Goal: Transaction & Acquisition: Obtain resource

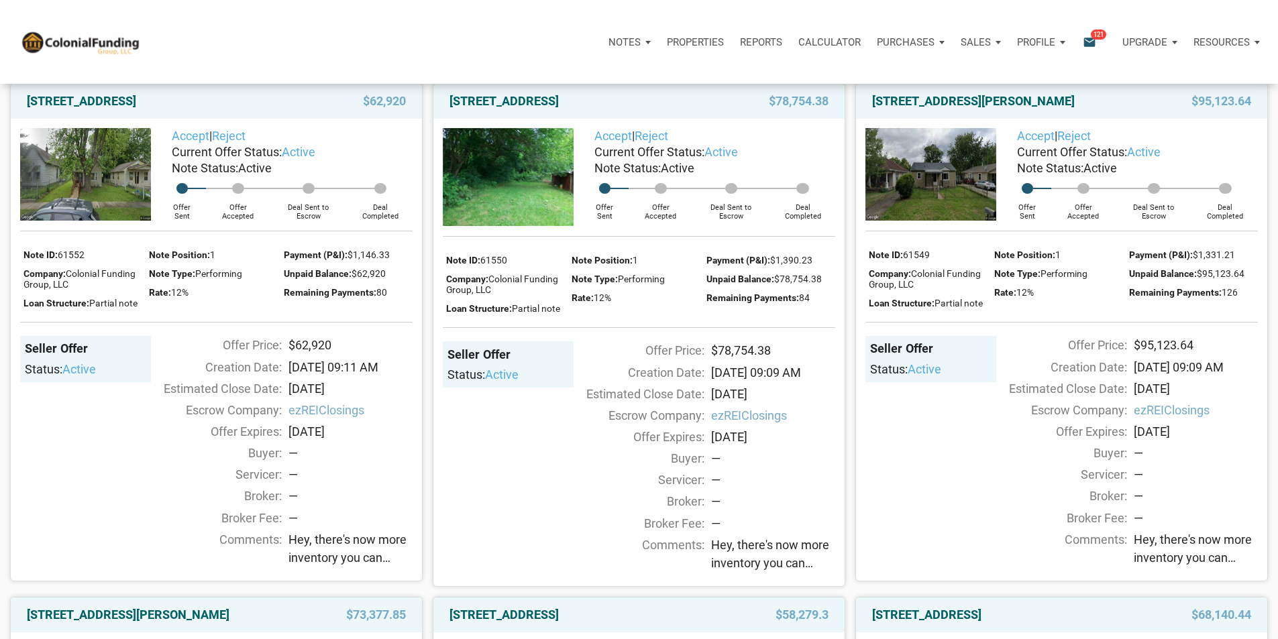
scroll to position [268, 0]
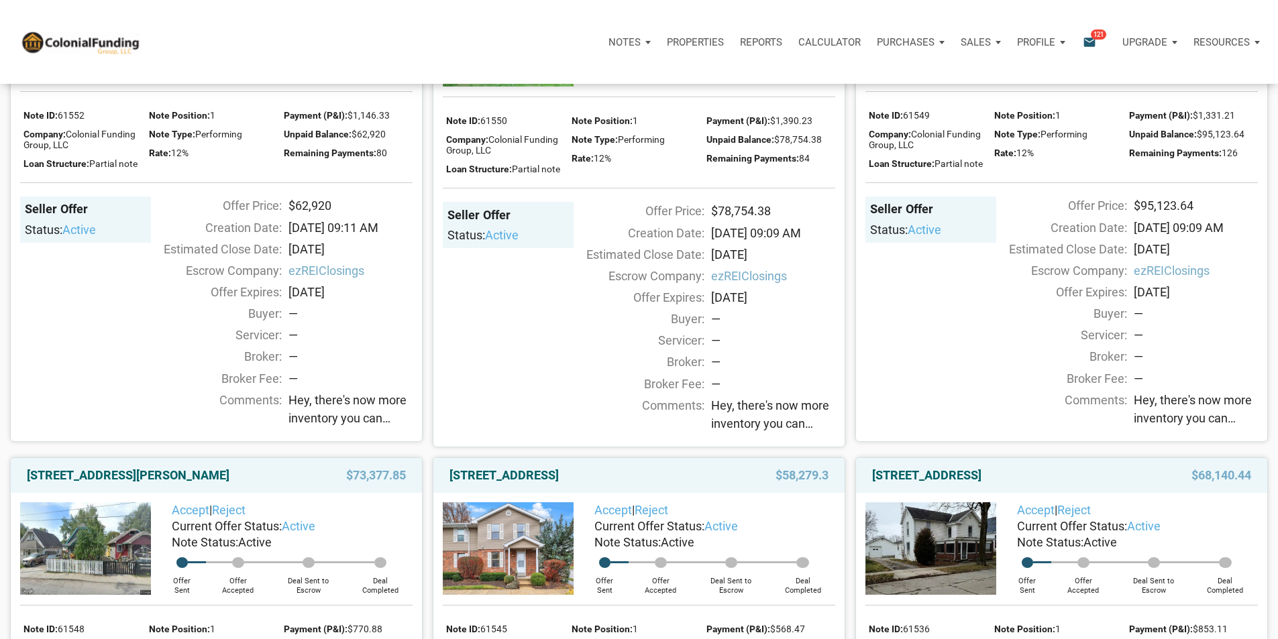
click at [91, 237] on span "active" at bounding box center [79, 230] width 34 height 14
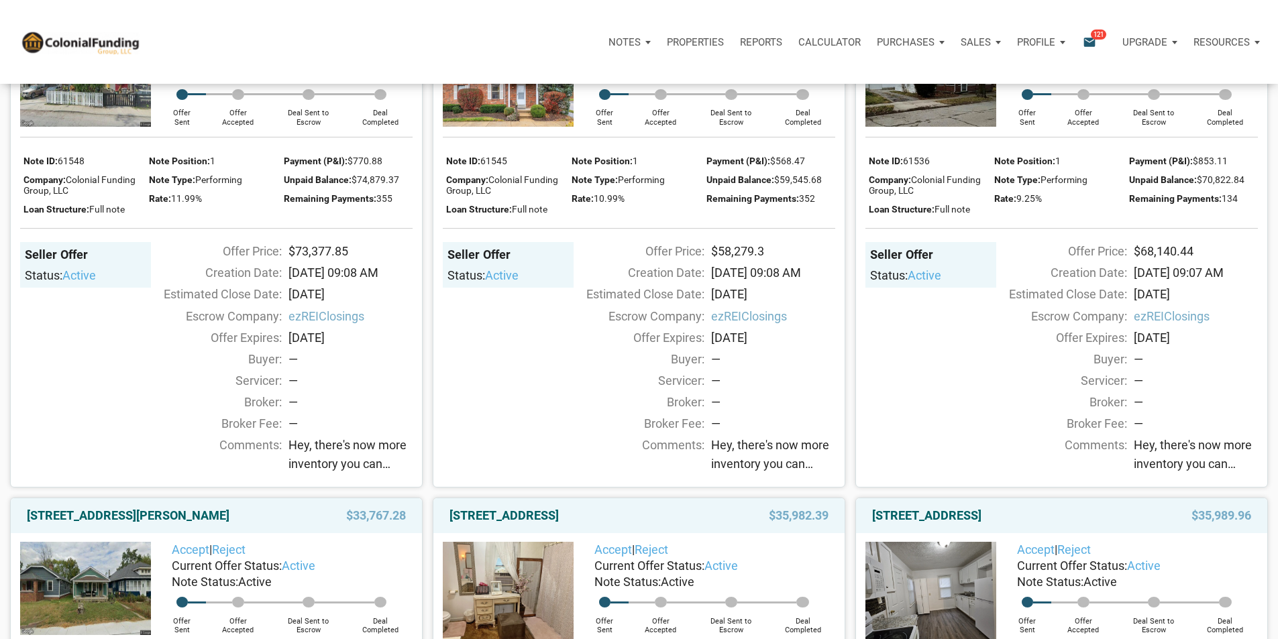
scroll to position [738, 0]
click at [514, 125] on img at bounding box center [508, 79] width 131 height 93
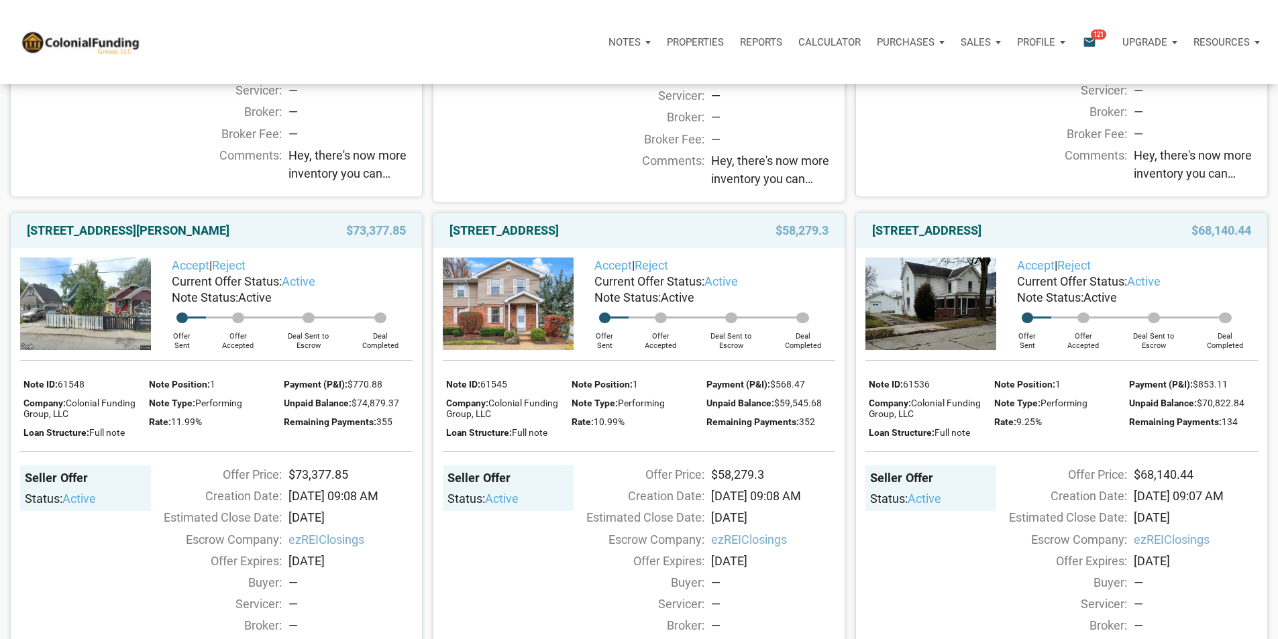
scroll to position [469, 0]
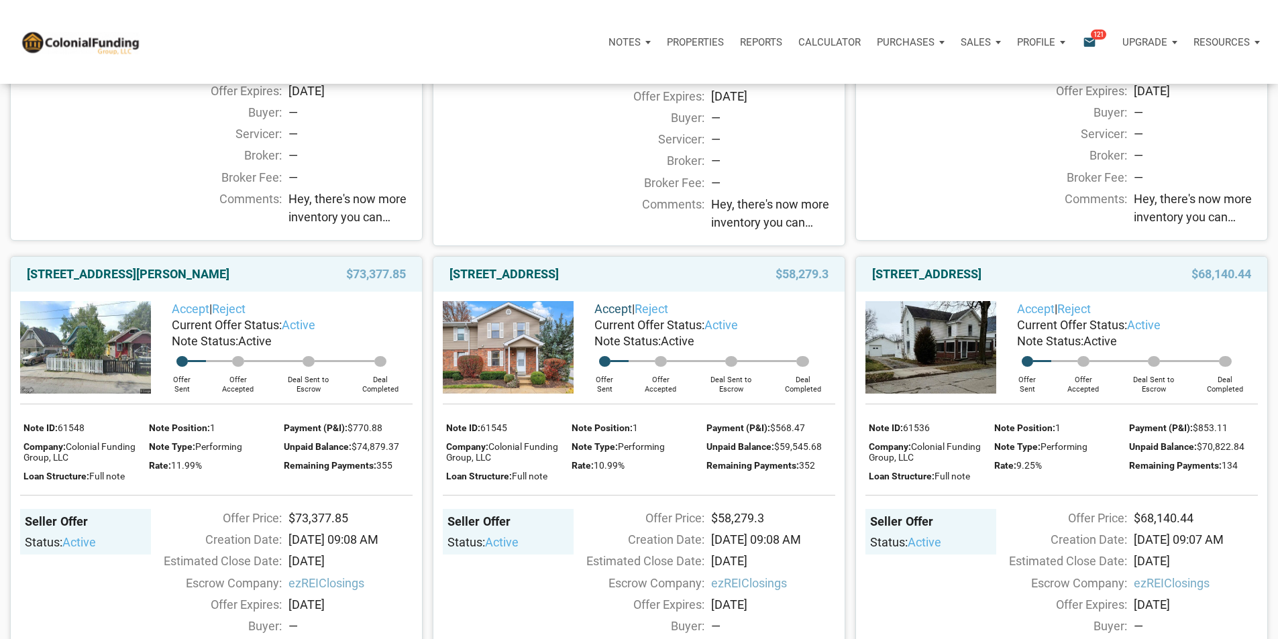
click at [614, 316] on link "Accept" at bounding box center [613, 309] width 38 height 14
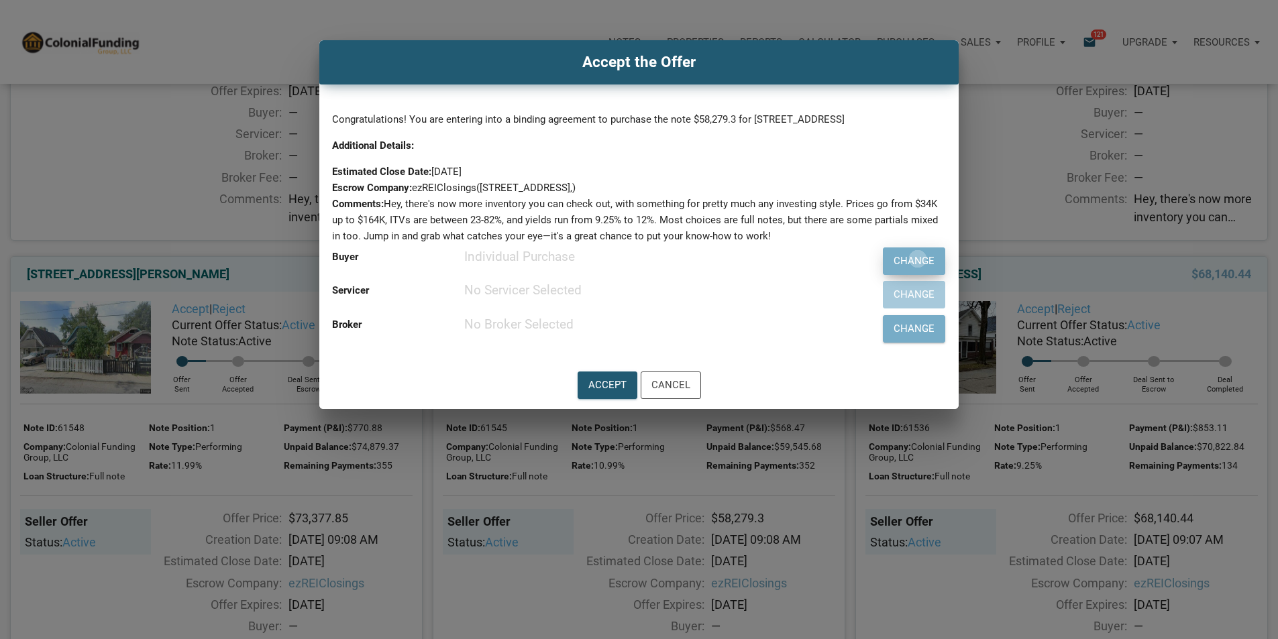
click at [893, 269] on div "Change" at bounding box center [913, 260] width 41 height 15
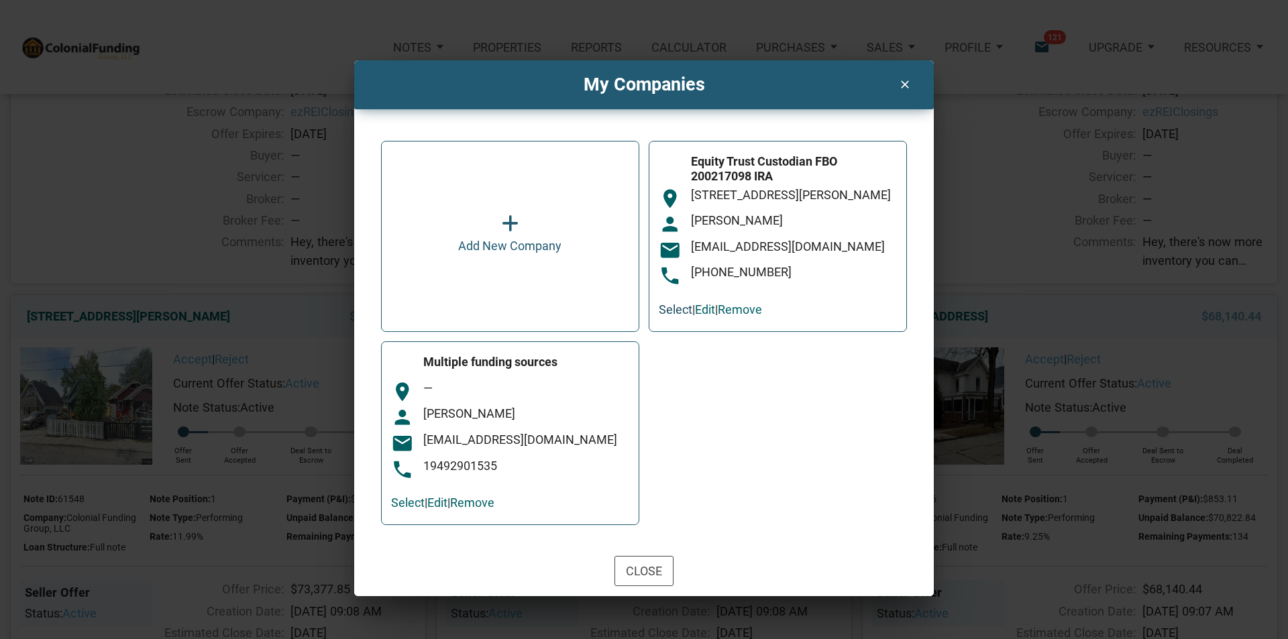
click at [675, 307] on link "Select" at bounding box center [676, 309] width 34 height 14
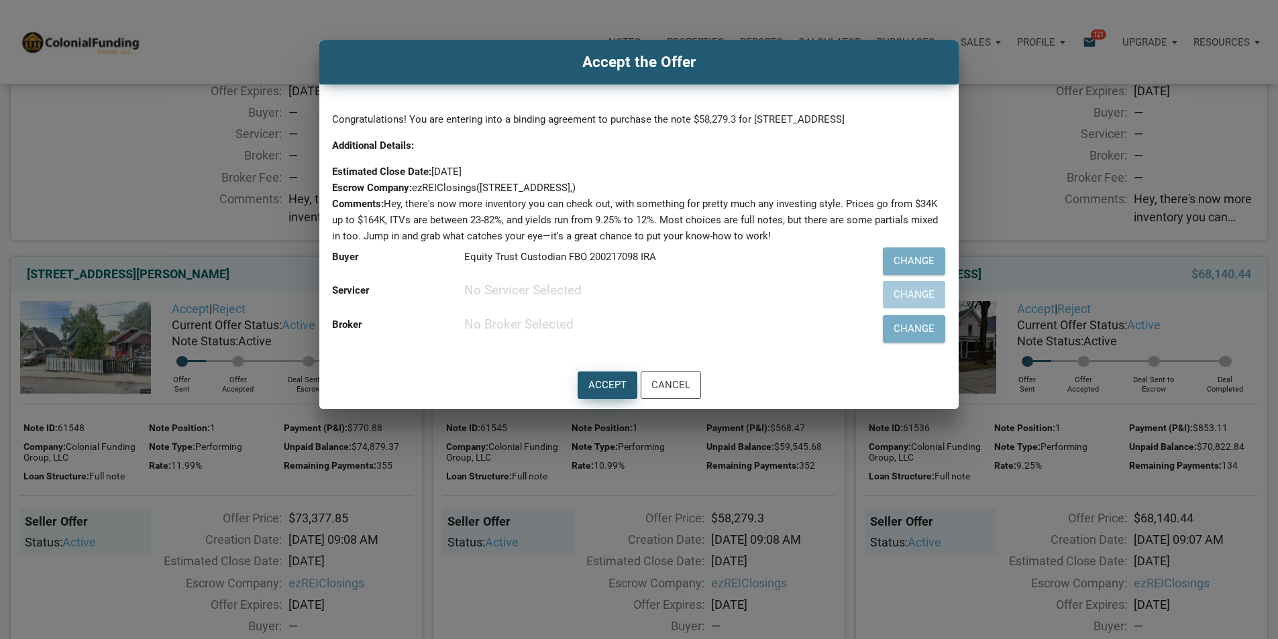
click at [597, 393] on div "Accept" at bounding box center [607, 385] width 38 height 15
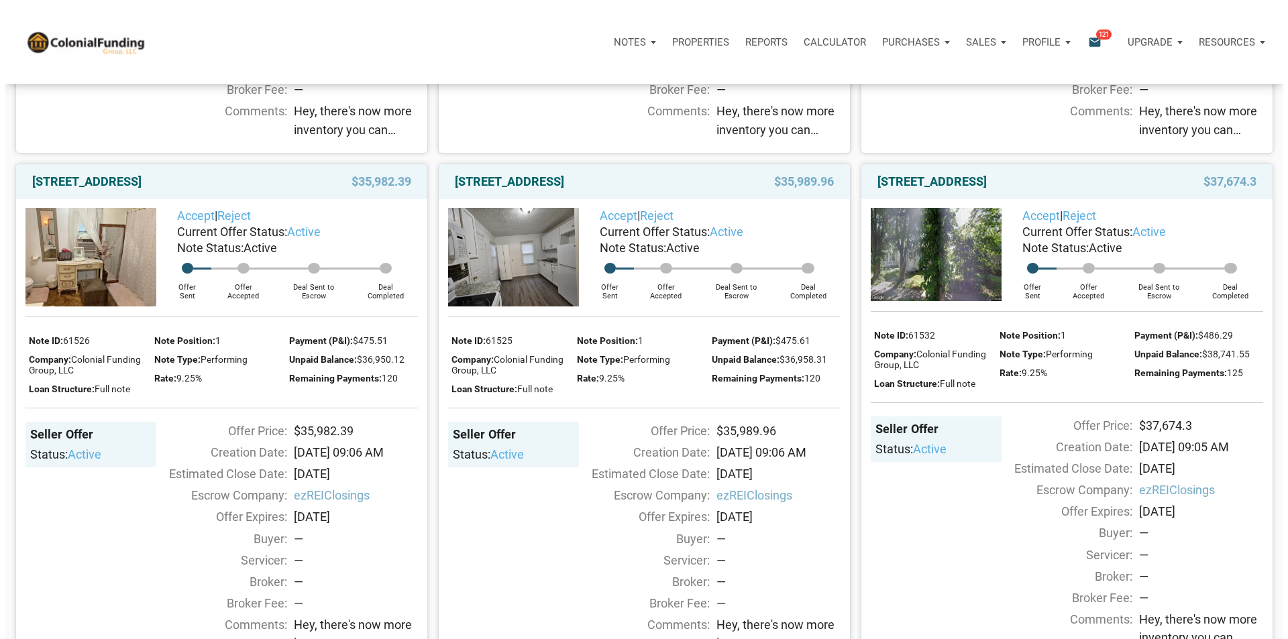
scroll to position [970, 0]
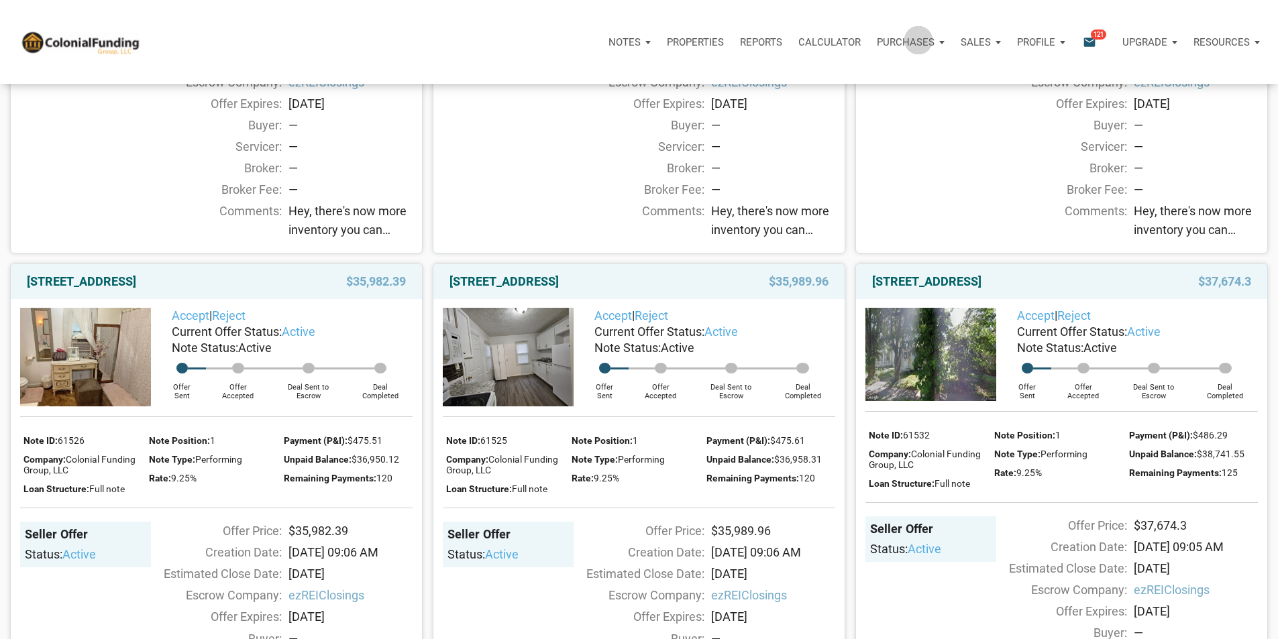
click at [640, 41] on p "Purchases" at bounding box center [624, 42] width 32 height 12
click at [821, 84] on link "Offers" at bounding box center [884, 77] width 127 height 27
click at [1090, 40] on span "121" at bounding box center [1097, 34] width 15 height 11
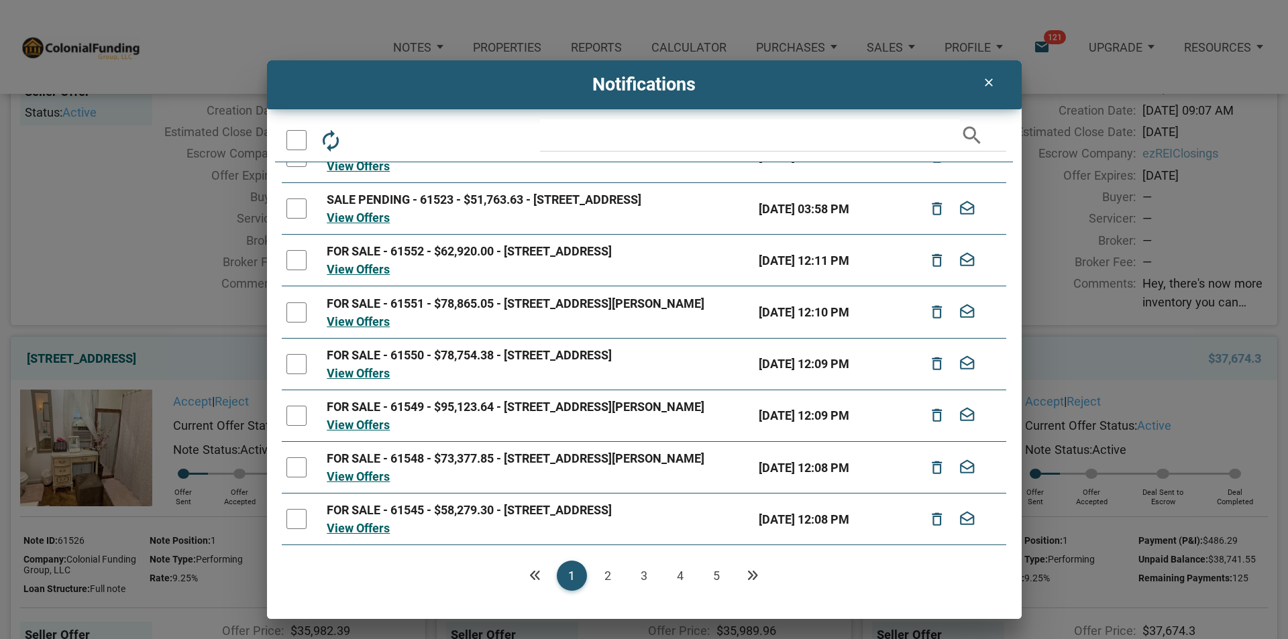
scroll to position [211, 0]
click at [371, 521] on link "View Offers" at bounding box center [358, 528] width 63 height 14
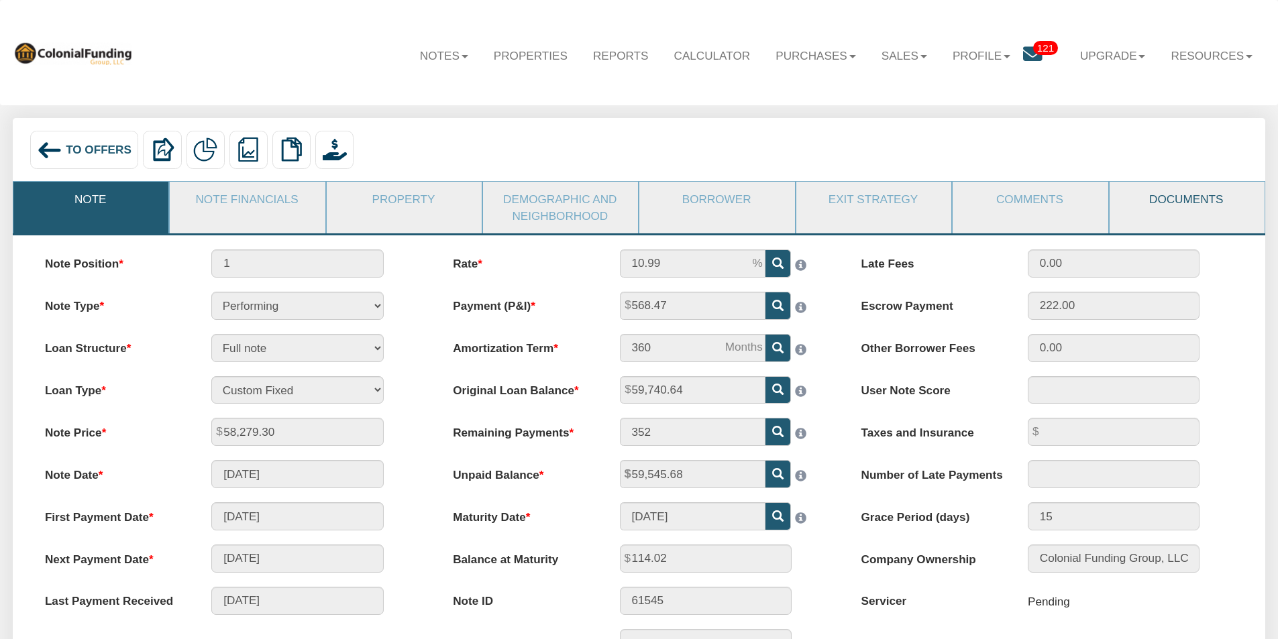
click at [1165, 199] on link "Documents" at bounding box center [1186, 199] width 154 height 35
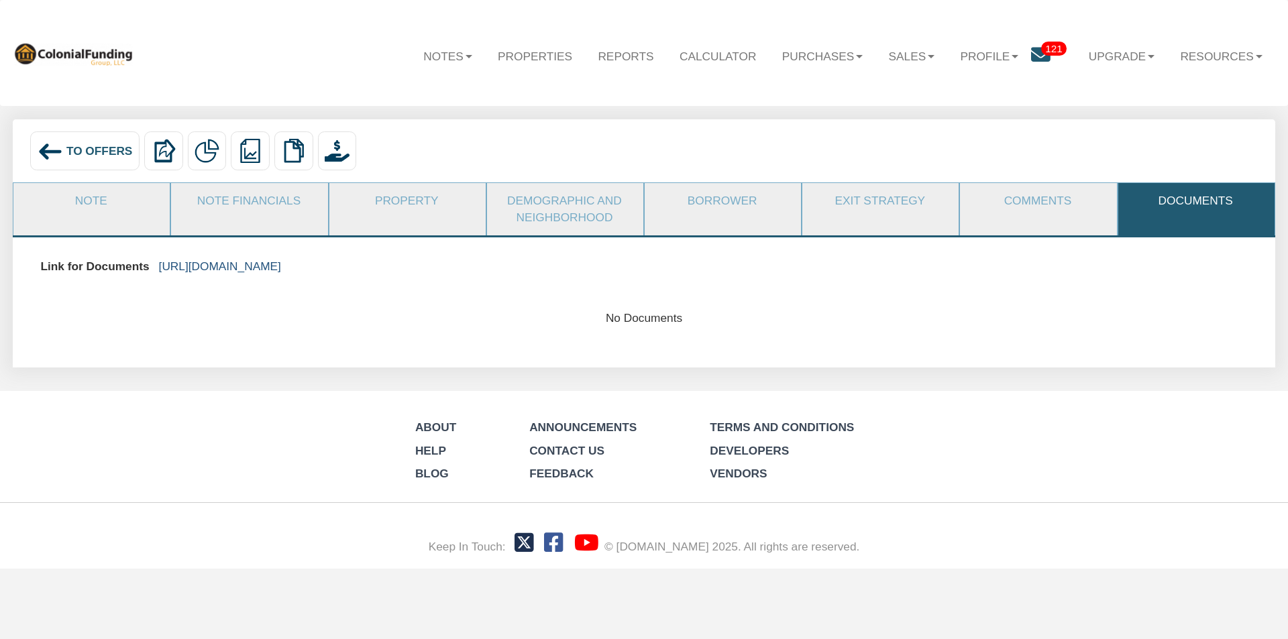
click at [281, 262] on link "[URL][DOMAIN_NAME]" at bounding box center [220, 266] width 122 height 13
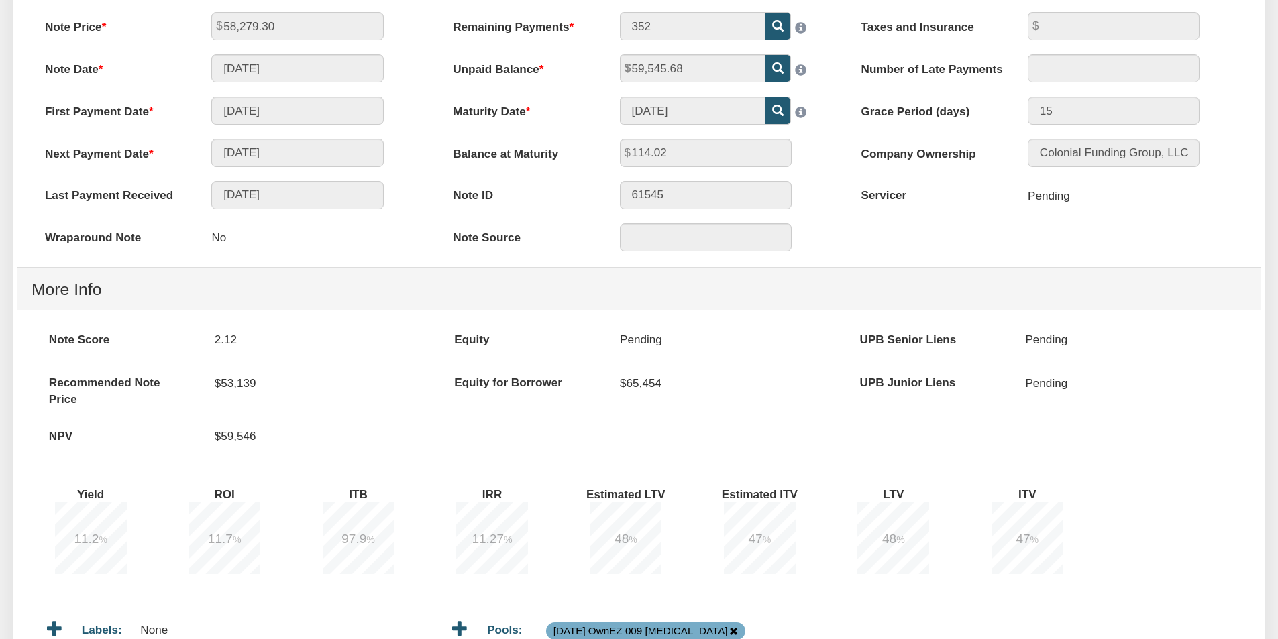
scroll to position [402, 0]
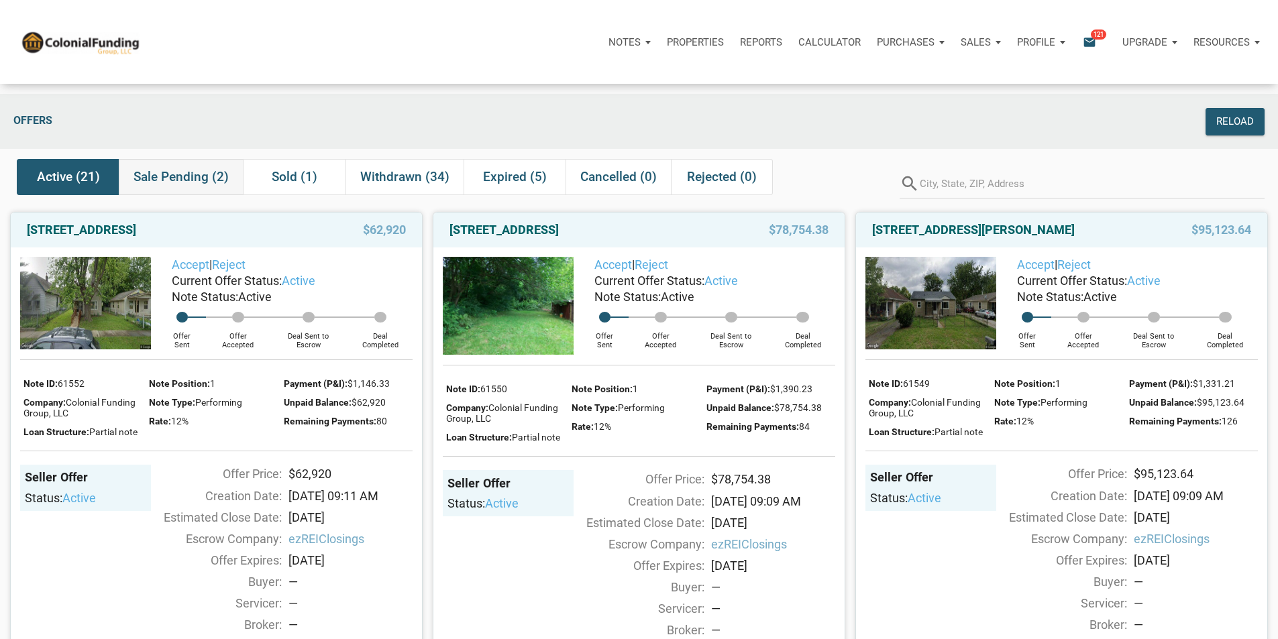
click at [187, 178] on span "Sale Pending (2)" at bounding box center [180, 177] width 95 height 16
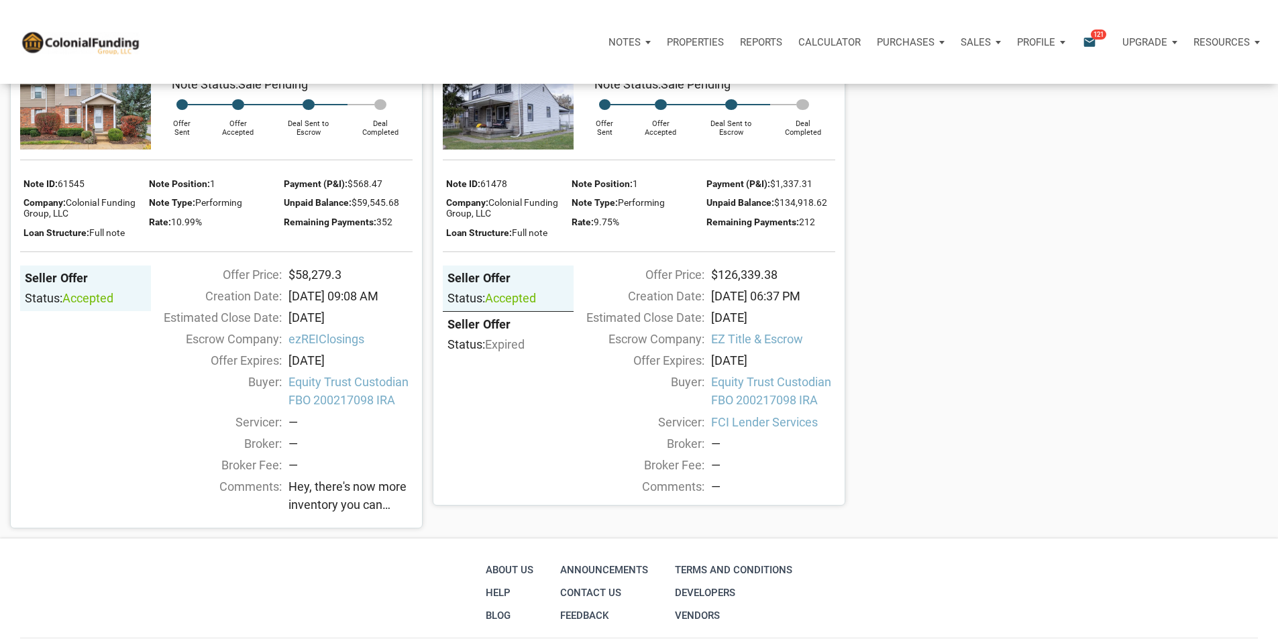
scroll to position [201, 0]
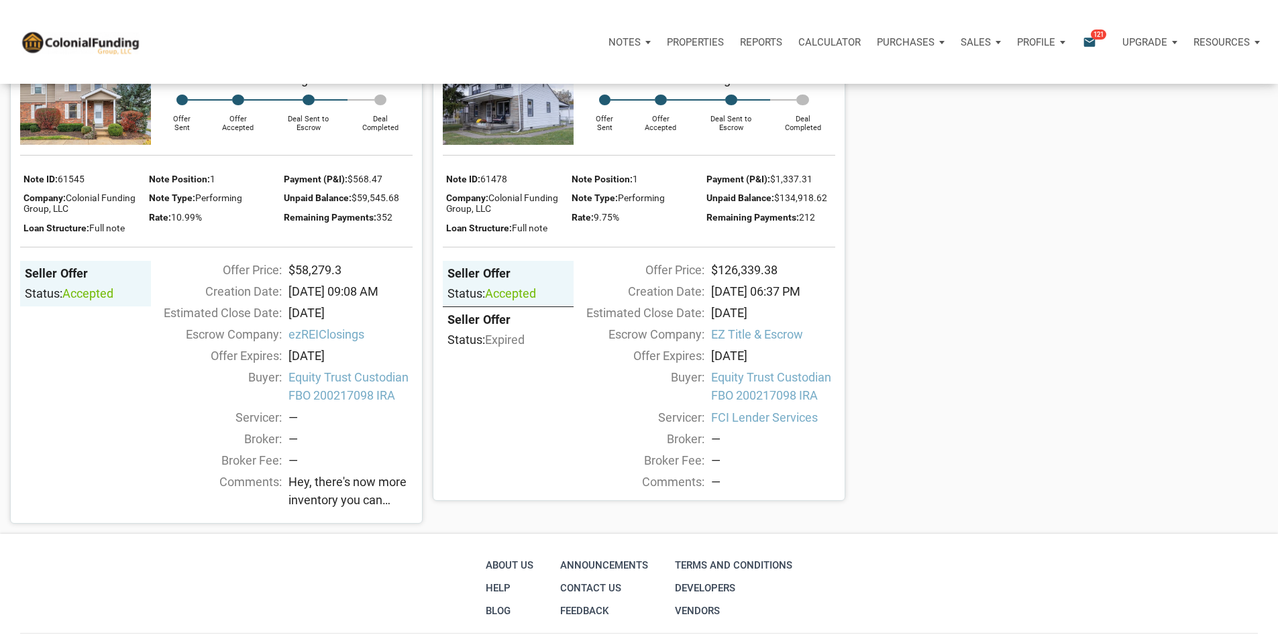
click at [68, 129] on img at bounding box center [85, 100] width 131 height 89
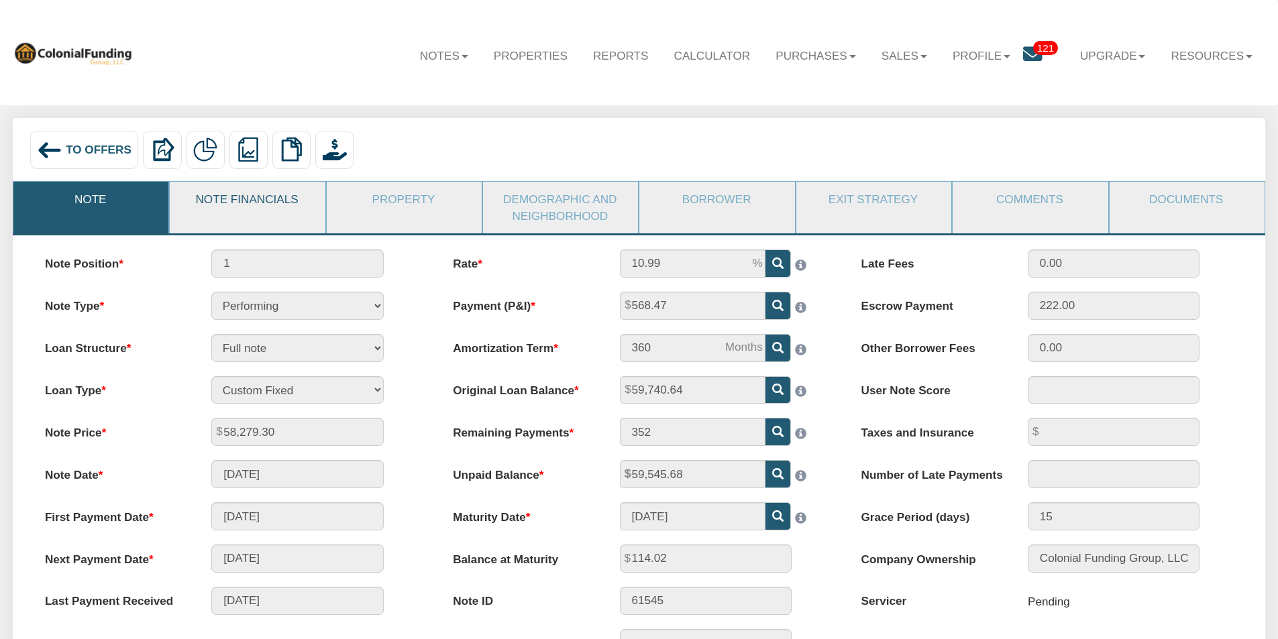
click at [268, 196] on link "Note Financials" at bounding box center [247, 199] width 154 height 35
click at [1180, 199] on link "Documents" at bounding box center [1186, 199] width 154 height 35
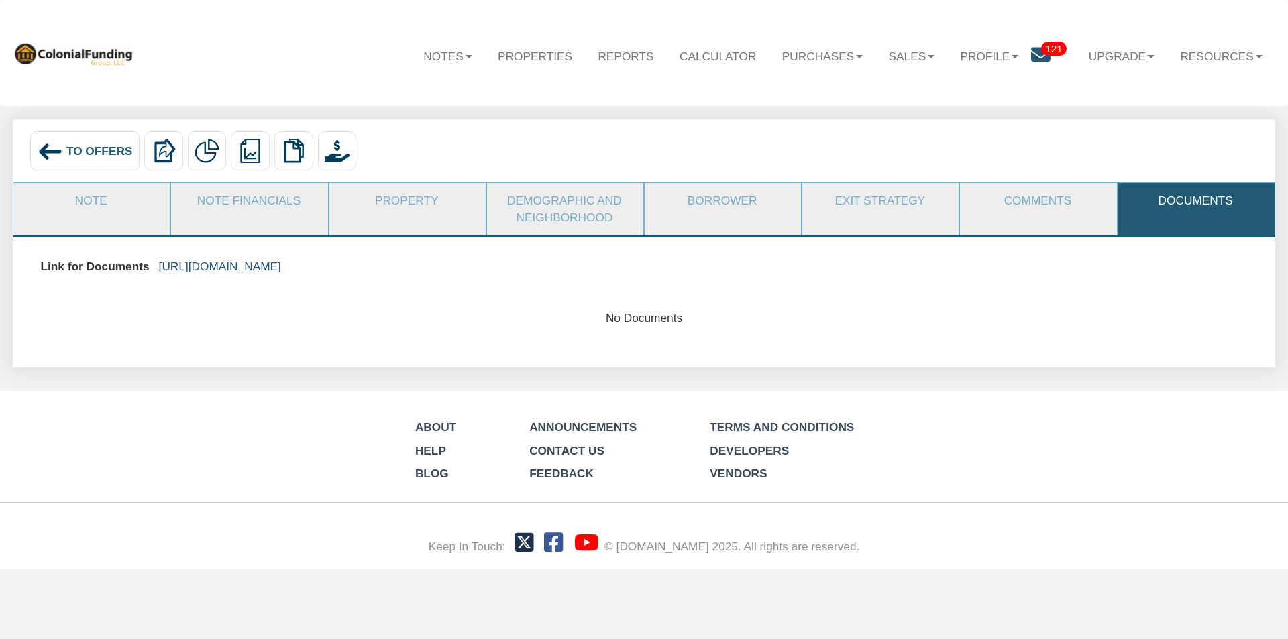
click at [281, 263] on link "[URL][DOMAIN_NAME]" at bounding box center [220, 266] width 122 height 13
